Goal: Task Accomplishment & Management: Use online tool/utility

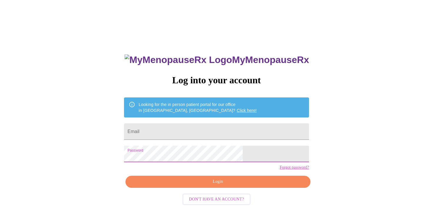
click at [219, 185] on span "Login" at bounding box center [217, 181] width 171 height 7
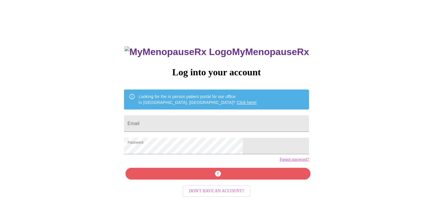
scroll to position [6, 0]
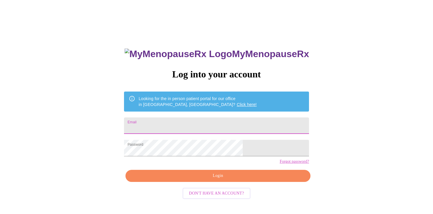
click at [210, 123] on input "Email" at bounding box center [216, 125] width 185 height 16
type input "[EMAIL_ADDRESS][DOMAIN_NAME]"
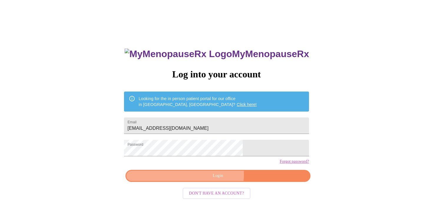
click at [209, 180] on span "Login" at bounding box center [217, 175] width 171 height 7
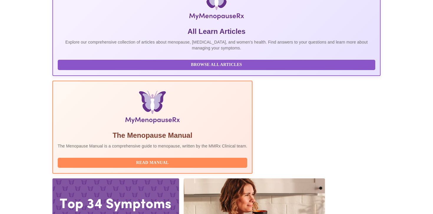
scroll to position [138, 0]
